Goal: Task Accomplishment & Management: Use online tool/utility

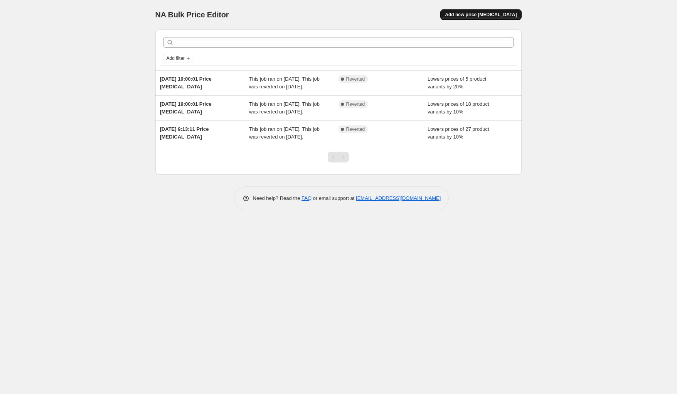
click at [481, 17] on span "Add new price [MEDICAL_DATA]" at bounding box center [481, 15] width 72 height 6
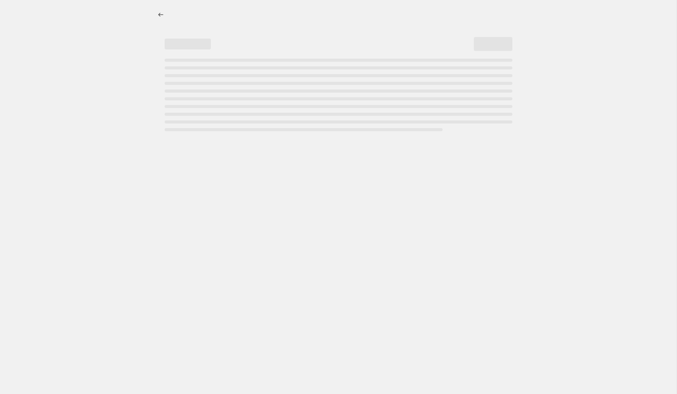
select select "percentage"
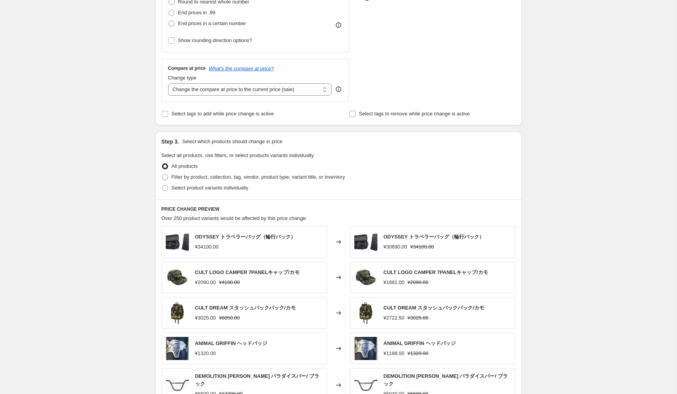
scroll to position [228, 0]
click at [165, 179] on span at bounding box center [165, 177] width 6 height 6
click at [162, 175] on input "Filter by product, collection, tag, vendor, product type, variant title, or inv…" at bounding box center [162, 174] width 0 height 0
radio input "true"
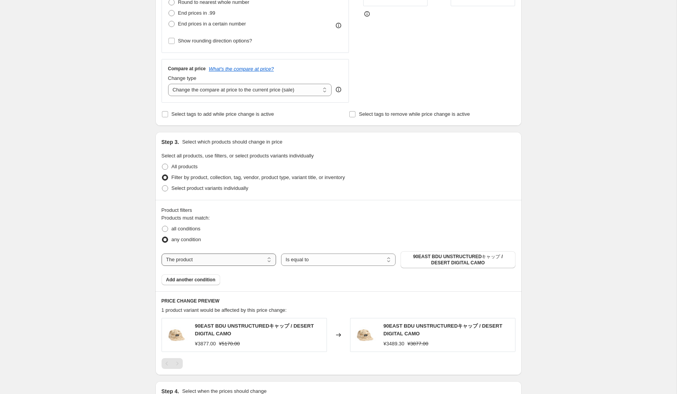
click at [260, 259] on select "The product The product's collection The product's tag The product's vendor The…" at bounding box center [219, 259] width 115 height 12
select select "tag"
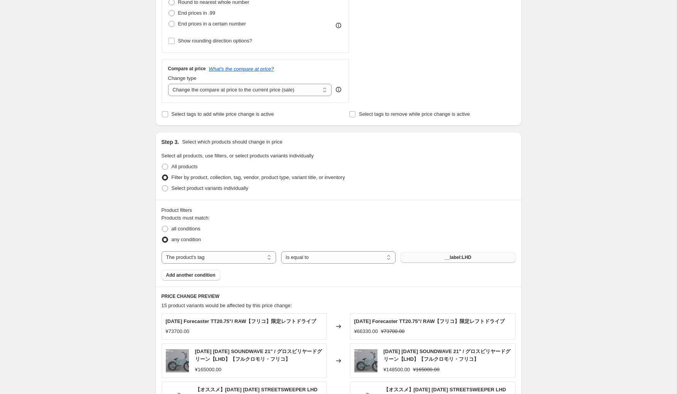
click at [495, 260] on button "__label:LHD" at bounding box center [458, 257] width 115 height 11
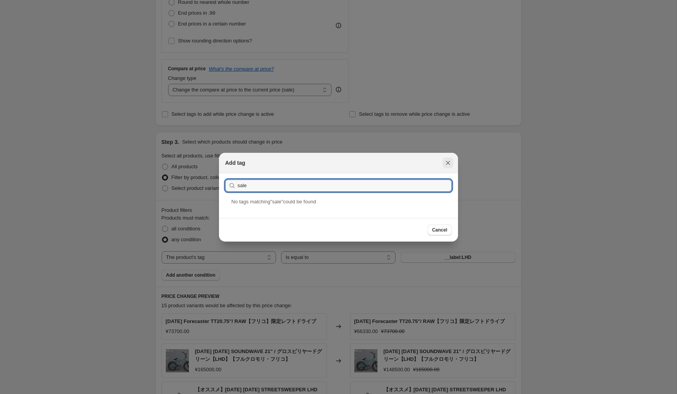
type input "sale"
click at [451, 162] on icon "Close" at bounding box center [448, 163] width 8 height 8
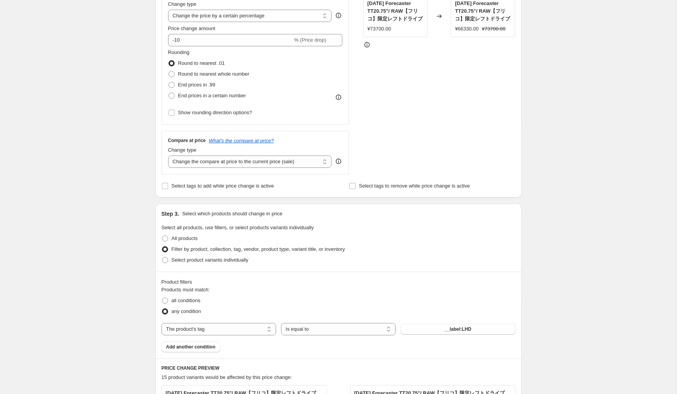
scroll to position [0, 0]
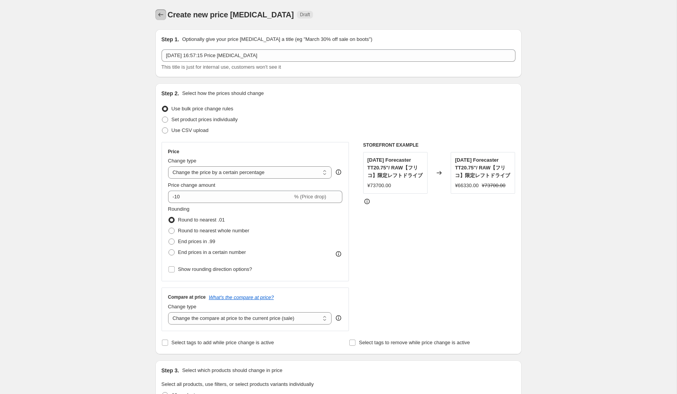
click at [159, 14] on icon "Price change jobs" at bounding box center [160, 15] width 5 height 4
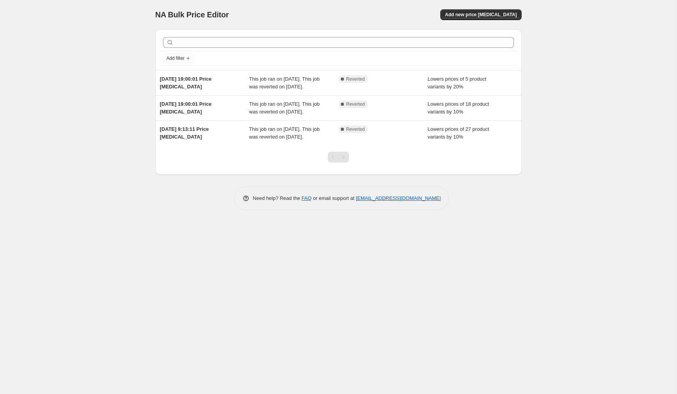
click at [39, 143] on div "NA Bulk Price Editor. This page is ready NA Bulk Price Editor Add new price [ME…" at bounding box center [338, 197] width 677 height 394
click at [73, 139] on div "NA Bulk Price Editor. This page is ready NA Bulk Price Editor Add new price [ME…" at bounding box center [338, 197] width 677 height 394
